Goal: Task Accomplishment & Management: Manage account settings

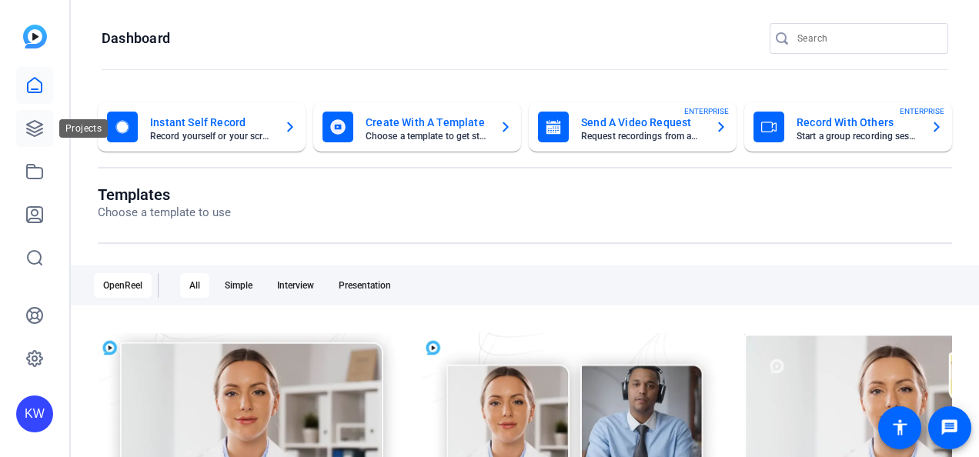
click at [38, 124] on icon at bounding box center [34, 128] width 18 height 18
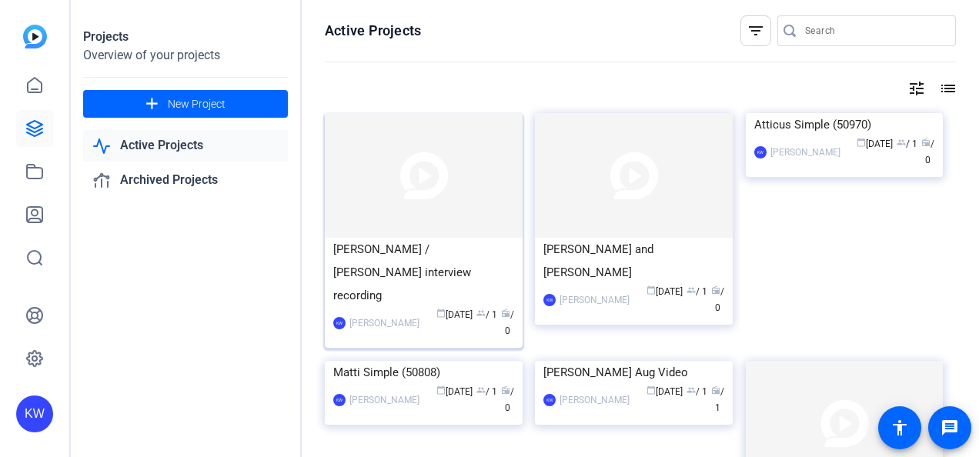
click at [478, 177] on img at bounding box center [424, 175] width 198 height 125
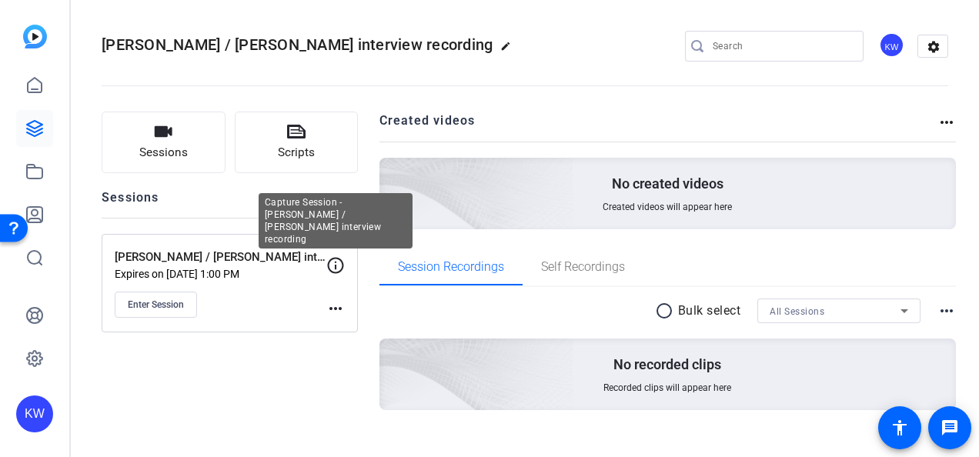
click at [330, 265] on icon at bounding box center [335, 265] width 18 height 18
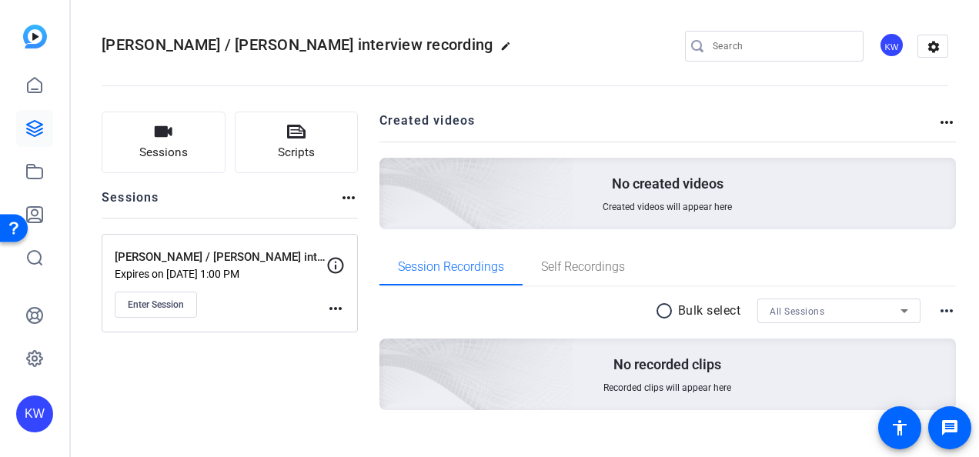
click at [339, 308] on mat-icon "more_horiz" at bounding box center [335, 308] width 18 height 18
click at [349, 326] on span "Edit Session" at bounding box center [374, 330] width 70 height 18
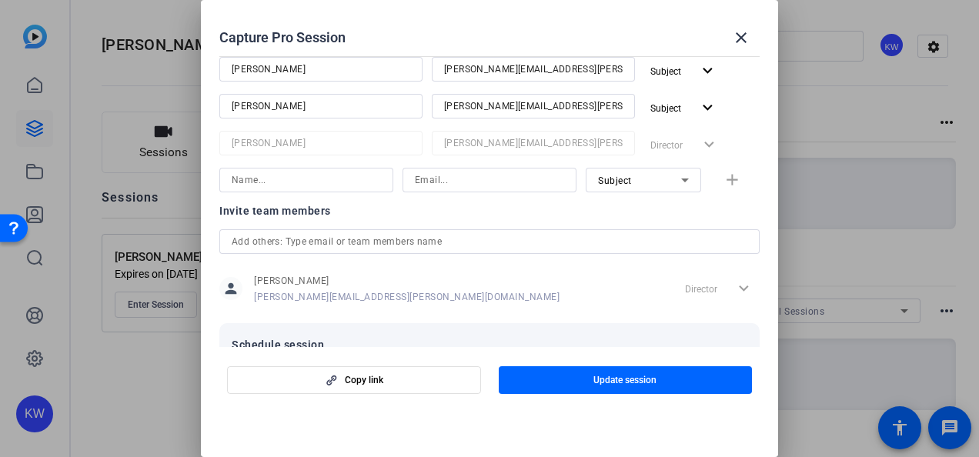
scroll to position [372, 0]
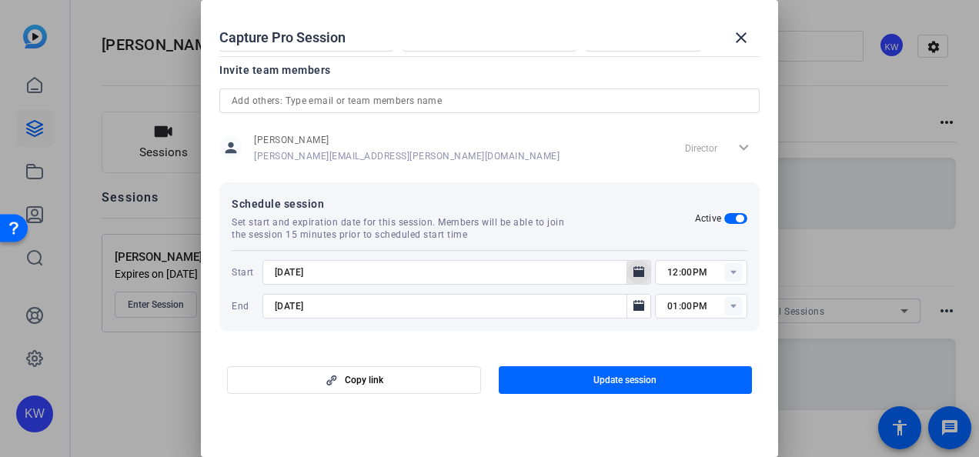
click at [633, 268] on icon "Open calendar" at bounding box center [639, 272] width 12 height 18
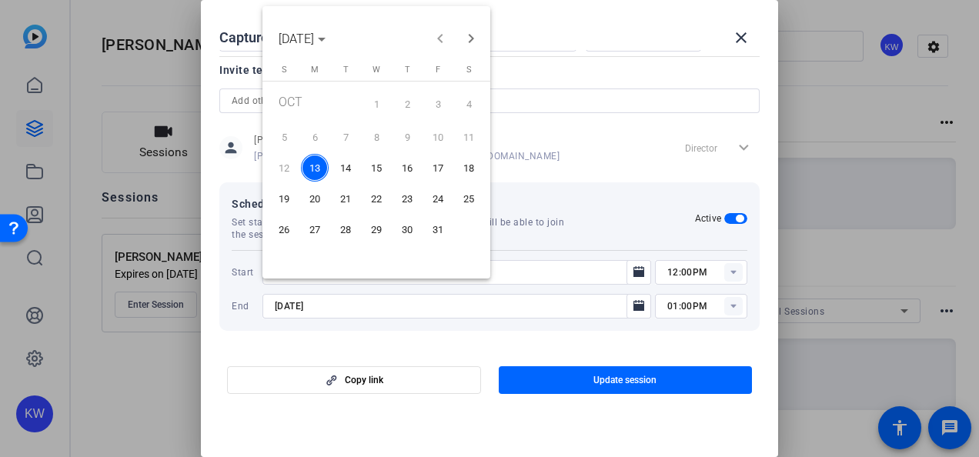
click at [321, 199] on span "20" at bounding box center [315, 199] width 28 height 28
type input "[DATE]"
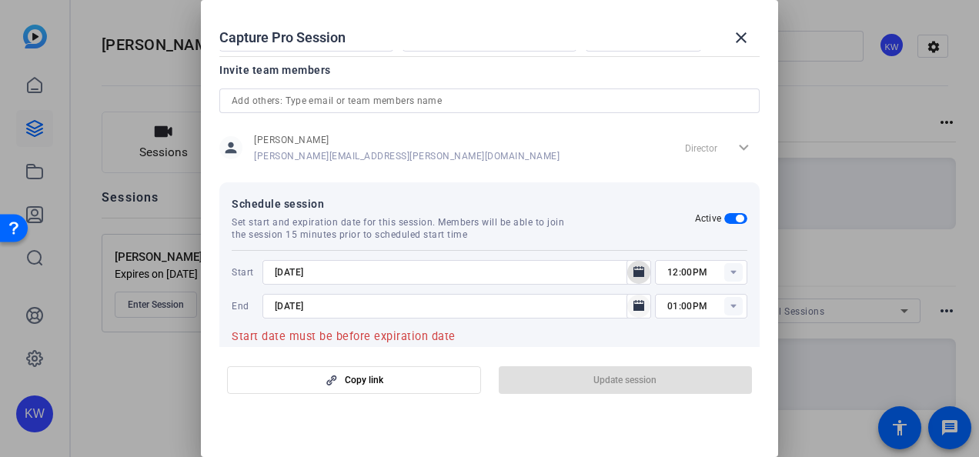
click at [630, 305] on mat-icon "Open calendar" at bounding box center [639, 306] width 18 height 18
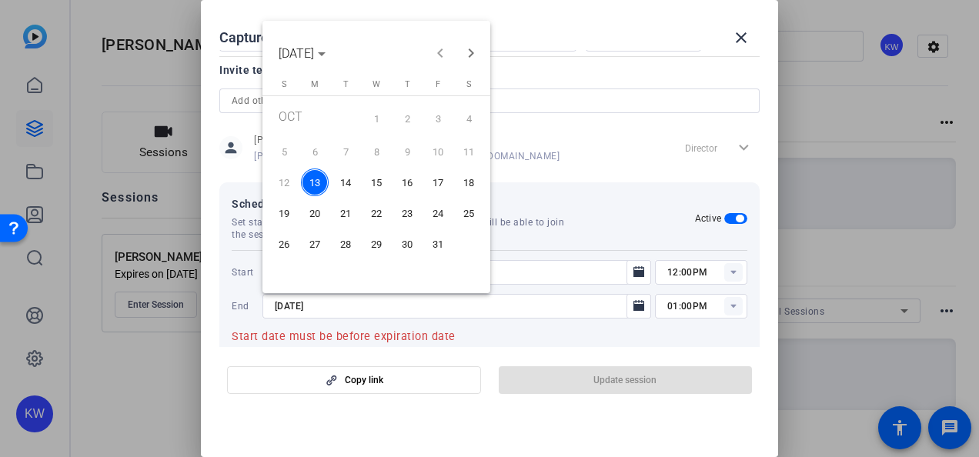
click at [325, 212] on span "20" at bounding box center [315, 213] width 28 height 28
type input "[DATE]"
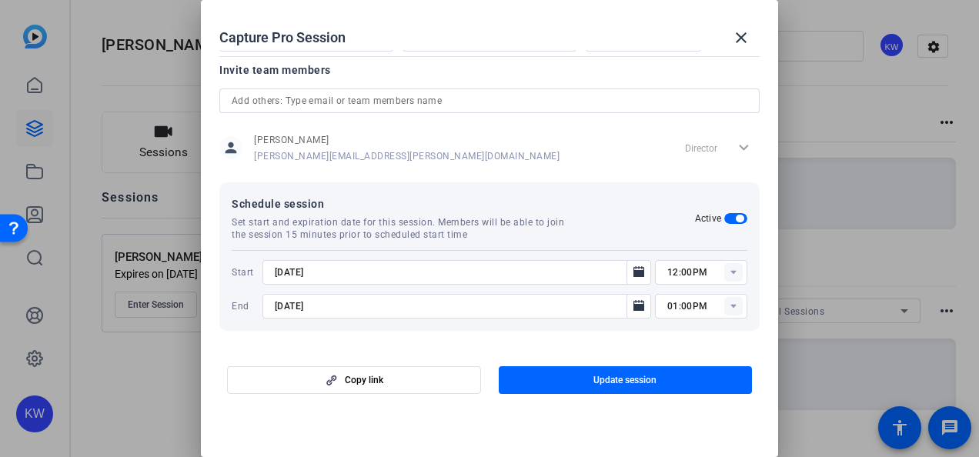
click at [681, 264] on rect at bounding box center [733, 272] width 18 height 18
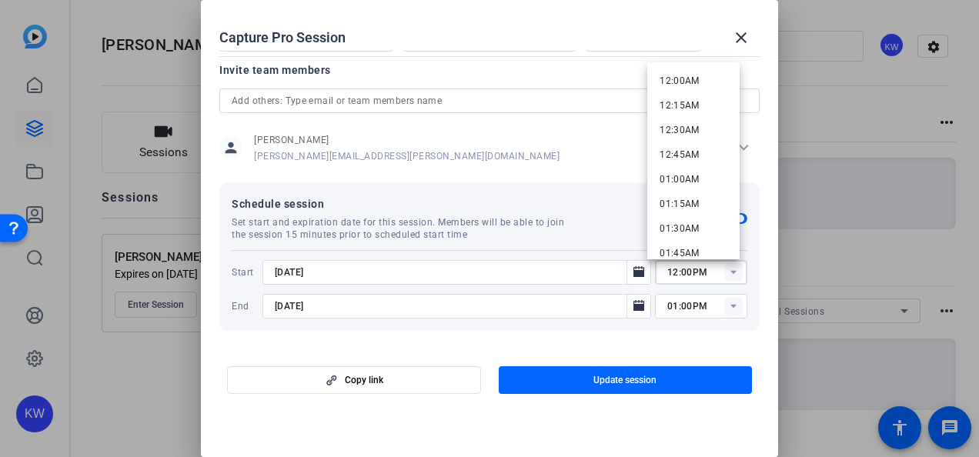
click at [681, 271] on icon at bounding box center [732, 273] width 5 height 4
click at [681, 202] on mat-option "02:00AM" at bounding box center [693, 201] width 92 height 25
type input "02:00AM"
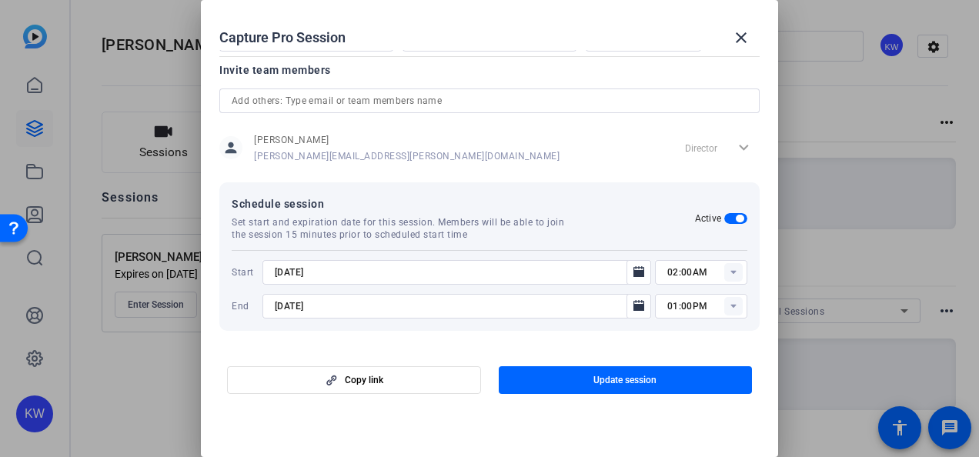
click at [681, 305] on icon at bounding box center [732, 307] width 5 height 4
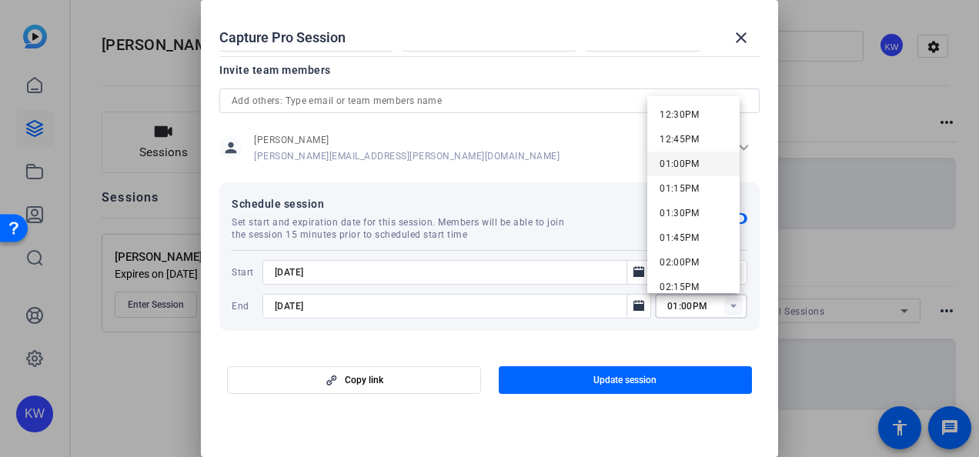
scroll to position [1462, 0]
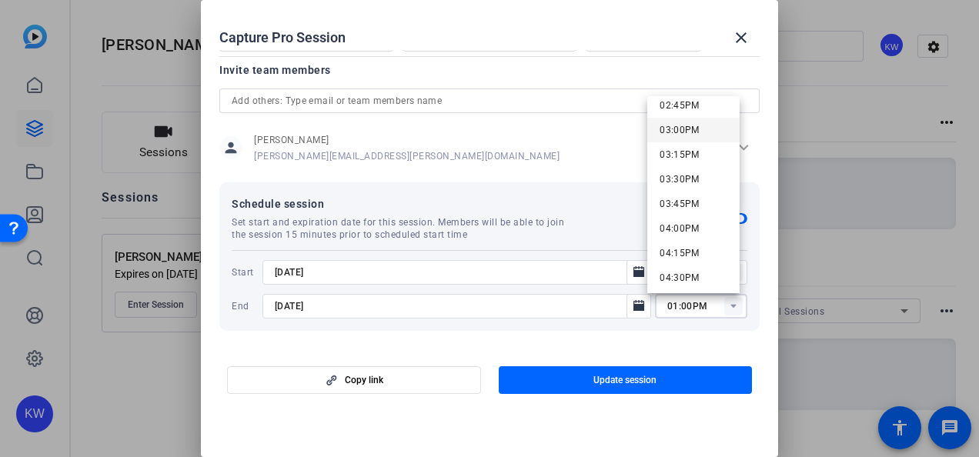
click at [681, 129] on span "03:00PM" at bounding box center [680, 130] width 40 height 11
type input "03:00PM"
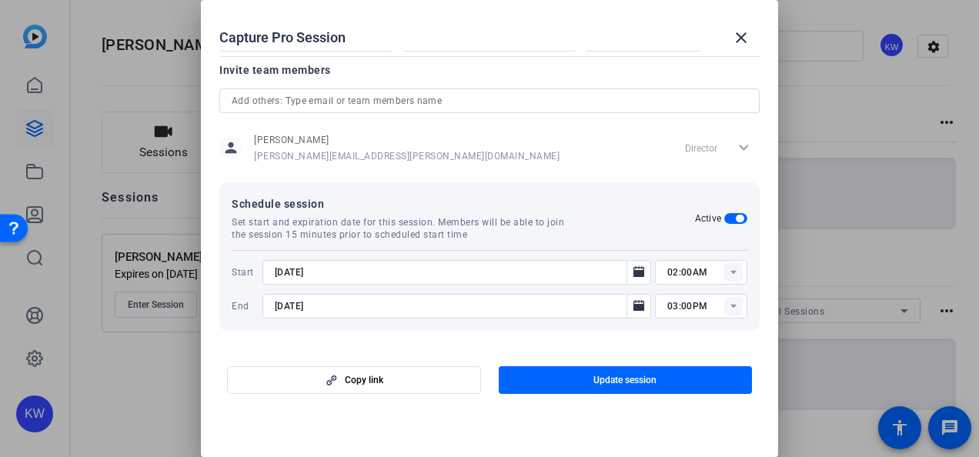
click at [681, 282] on div "02:00AM" at bounding box center [707, 272] width 80 height 25
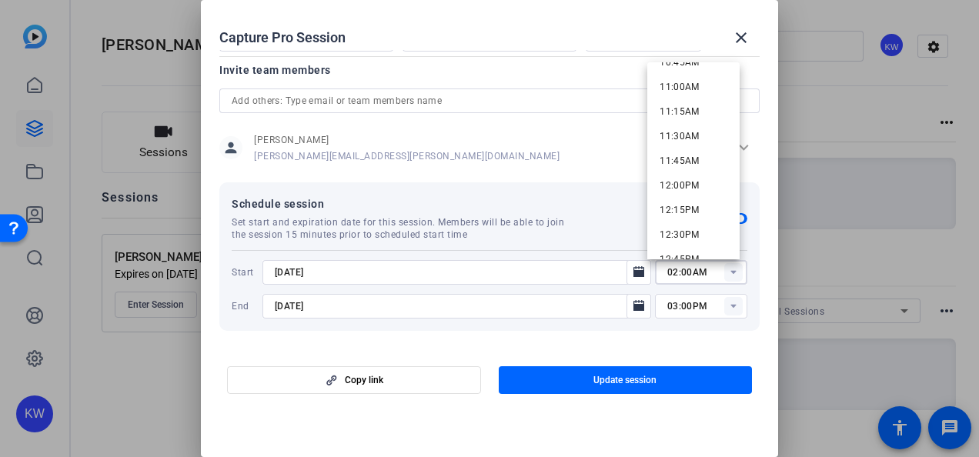
scroll to position [1308, 0]
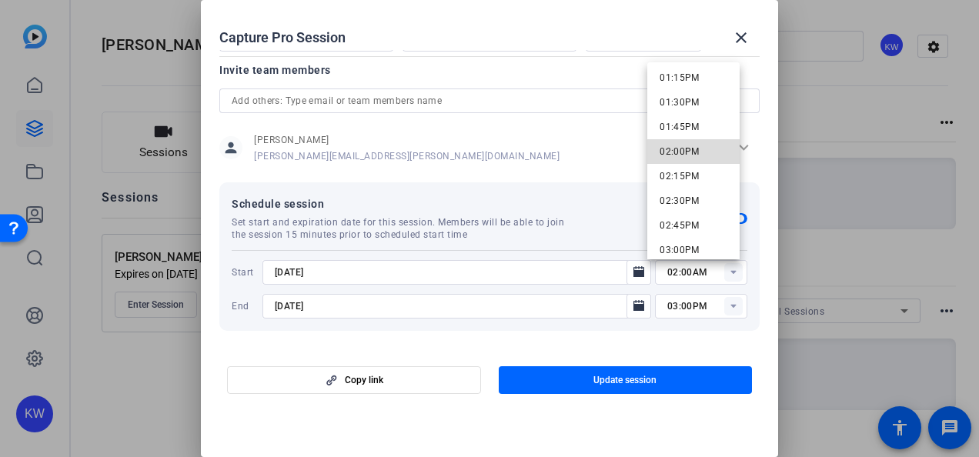
click at [681, 154] on span "02:00PM" at bounding box center [680, 151] width 40 height 11
type input "02:00PM"
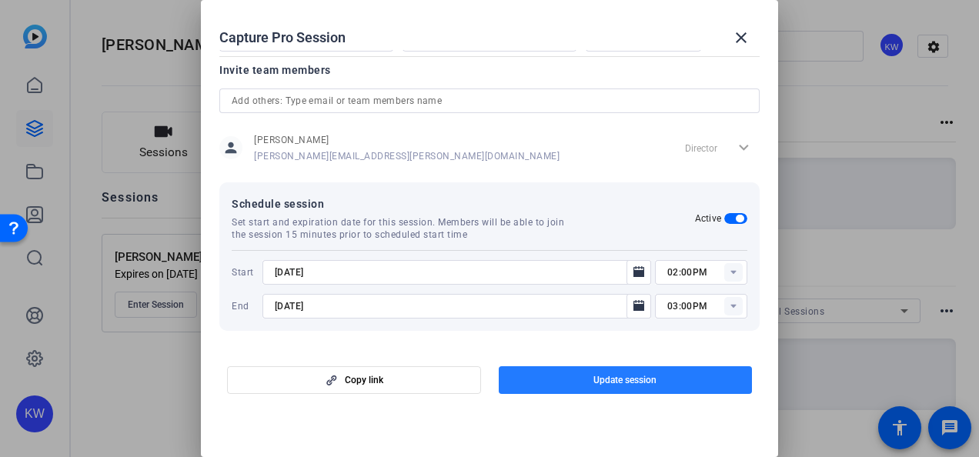
click at [619, 370] on span "button" at bounding box center [626, 380] width 254 height 37
